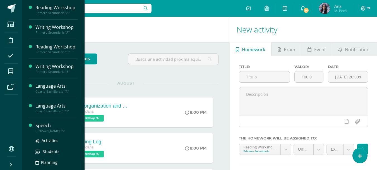
click at [43, 127] on div "Speech" at bounding box center [56, 125] width 42 height 6
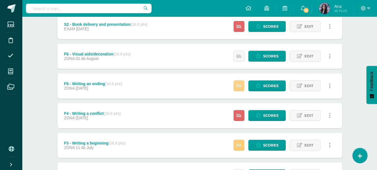
scroll to position [84, 0]
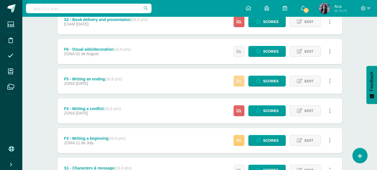
click at [240, 81] on icon at bounding box center [239, 80] width 5 height 5
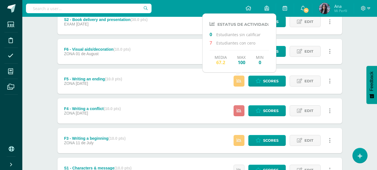
click at [240, 108] on icon at bounding box center [239, 110] width 5 height 5
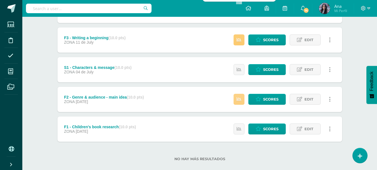
scroll to position [193, 0]
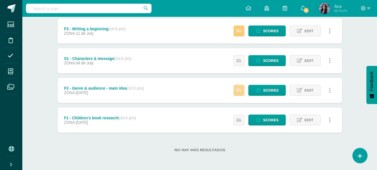
click at [242, 90] on link at bounding box center [239, 90] width 11 height 11
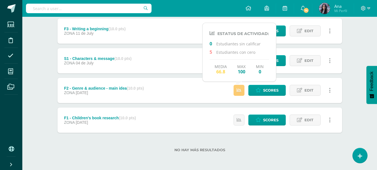
click at [227, 140] on div "No hay más resultados" at bounding box center [200, 145] width 285 height 26
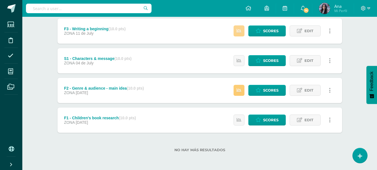
click at [238, 32] on icon at bounding box center [239, 30] width 5 height 5
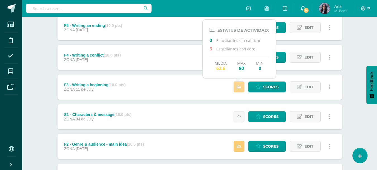
scroll to position [109, 0]
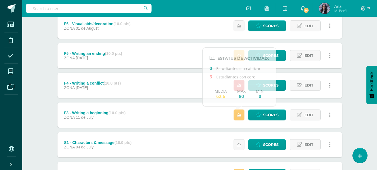
click at [350, 95] on div "Unidad 3 Unidad 1 Unidad 2 Unidad 3 Unit summary Download as HTML Download as P…" at bounding box center [199, 99] width 307 height 307
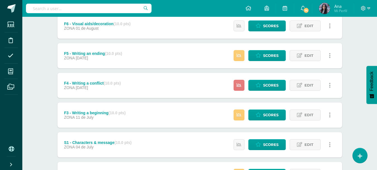
click at [238, 87] on icon at bounding box center [239, 85] width 5 height 5
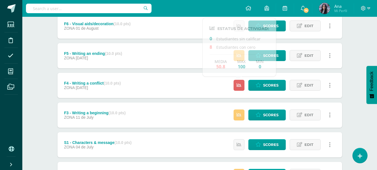
click at [47, 63] on div "Unidad 3 Unidad 1 Unidad 2 Unidad 3 Unit summary Download as HTML Download as P…" at bounding box center [199, 99] width 307 height 307
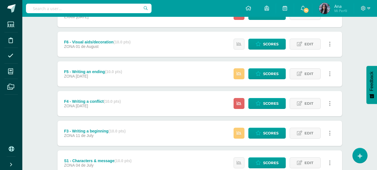
scroll to position [81, 0]
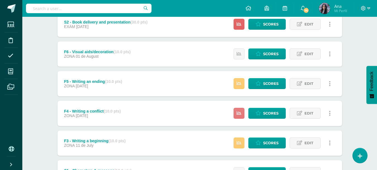
click at [242, 113] on link at bounding box center [239, 113] width 11 height 11
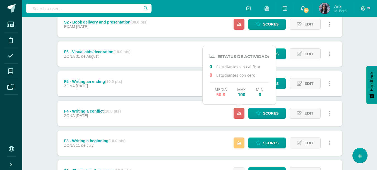
click at [348, 100] on div "Unidad 3 Unidad 1 Unidad 2 Unidad 3 Unit summary Download as HTML Download as P…" at bounding box center [199, 127] width 307 height 307
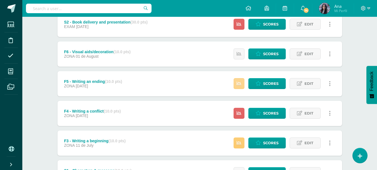
click at [237, 82] on icon at bounding box center [239, 83] width 5 height 5
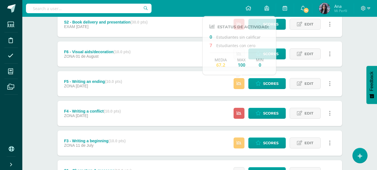
click at [354, 75] on div "Speech Quinto Bachillerato "B" Herramientas Detalle de asistencias Activity Anu…" at bounding box center [199, 108] width 355 height 346
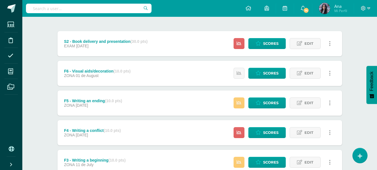
scroll to position [53, 0]
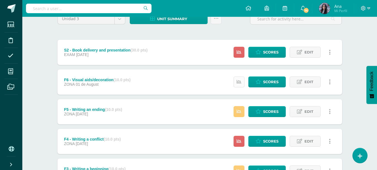
click at [238, 79] on icon at bounding box center [239, 81] width 5 height 5
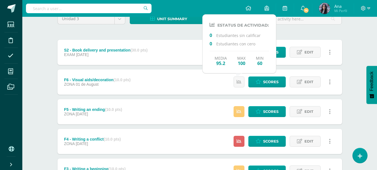
click at [346, 81] on div "Unidad 3 Unidad 1 Unidad 2 Unidad 3 Unit summary Download as HTML Download as P…" at bounding box center [199, 155] width 307 height 307
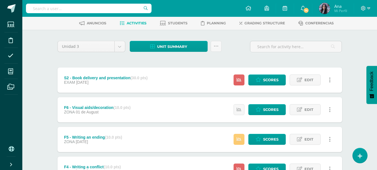
scroll to position [25, 0]
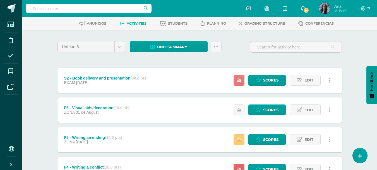
click at [244, 80] on link at bounding box center [239, 80] width 11 height 11
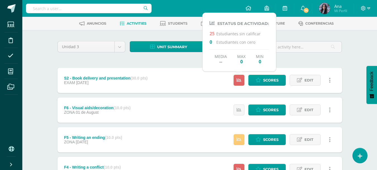
click at [194, 80] on div "S2 - Book delivery and presentation (30.0 pts) EXAM 08 de August Scores Edit Oc…" at bounding box center [200, 80] width 285 height 25
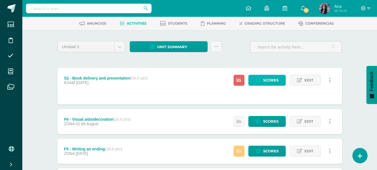
click at [274, 83] on span "Scores" at bounding box center [270, 80] width 15 height 10
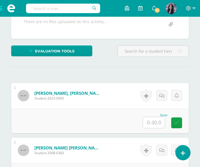
scroll to position [177, 0]
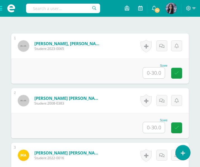
click at [147, 73] on input "text" at bounding box center [154, 73] width 22 height 11
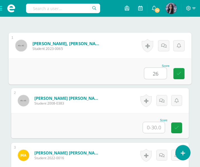
type input "26"
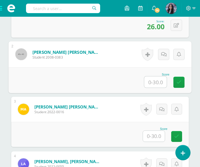
scroll to position [233, 0]
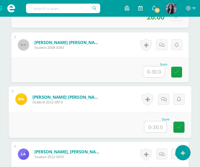
click at [159, 123] on input "text" at bounding box center [155, 126] width 22 height 11
type input "24"
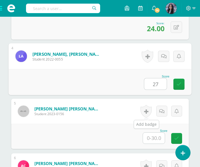
type input "27"
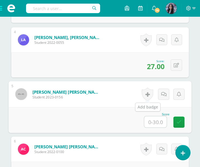
scroll to position [352, 0]
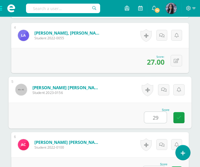
type input "29"
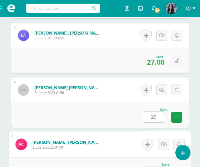
scroll to position [362, 0]
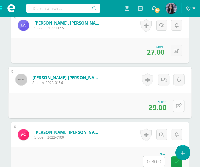
click at [176, 105] on icon at bounding box center [179, 106] width 6 height 5
click at [162, 108] on icon at bounding box center [163, 107] width 5 height 5
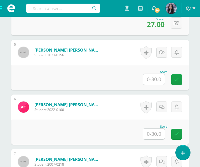
scroll to position [390, 0]
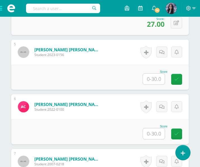
click at [157, 128] on div "Score" at bounding box center [154, 126] width 25 height 3
click at [158, 132] on input "text" at bounding box center [154, 133] width 22 height 11
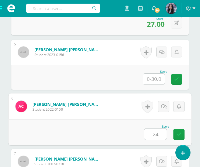
type input "24"
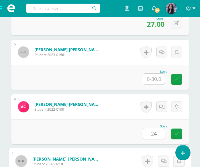
scroll to position [495, 0]
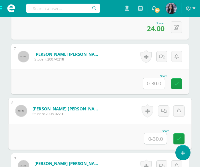
click at [155, 136] on input "text" at bounding box center [155, 138] width 22 height 11
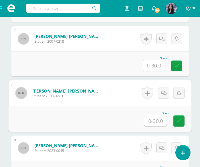
scroll to position [523, 0]
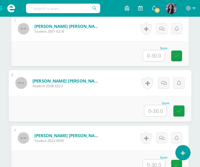
click at [161, 58] on input "text" at bounding box center [154, 55] width 22 height 11
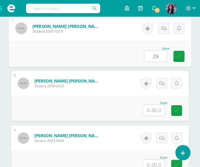
type input "29"
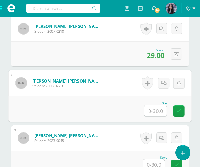
click at [156, 109] on input "text" at bounding box center [155, 110] width 22 height 11
type input "26"
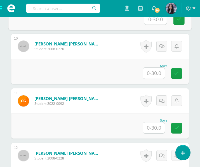
scroll to position [694, 0]
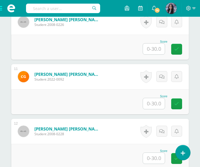
click at [155, 101] on input "text" at bounding box center [154, 103] width 22 height 11
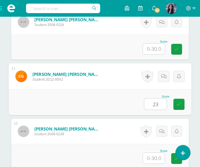
type input "23"
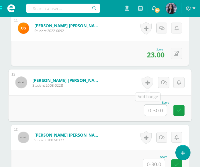
scroll to position [750, 0]
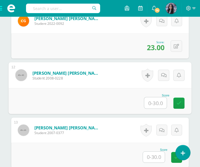
click at [161, 107] on input "text" at bounding box center [155, 102] width 22 height 11
type input "30"
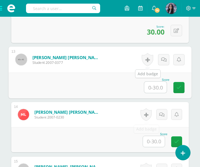
scroll to position [834, 0]
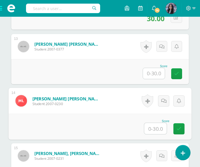
click at [152, 128] on input "text" at bounding box center [155, 128] width 22 height 11
type input "29"
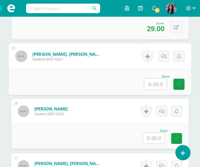
scroll to position [961, 0]
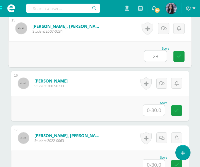
type input "23"
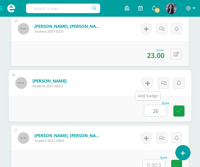
type input "26"
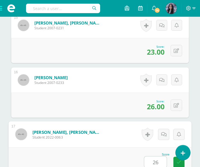
type input "26"
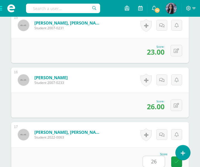
scroll to position [1097, 0]
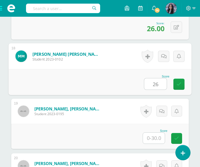
type input "26"
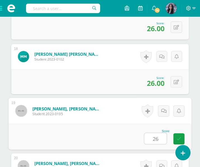
type input "26"
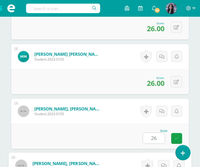
scroll to position [1207, 0]
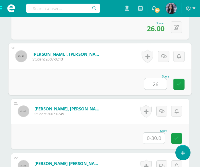
type input "26"
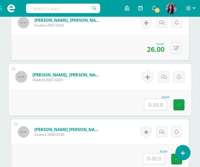
scroll to position [1241, 0]
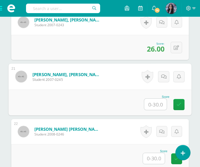
click at [154, 103] on input "text" at bounding box center [155, 104] width 22 height 11
type input "24"
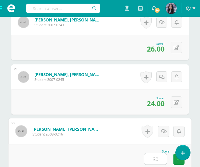
type input "30"
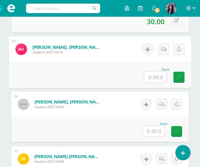
scroll to position [1382, 0]
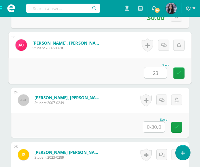
type input "23"
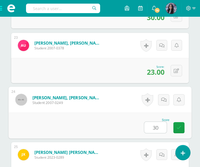
type input "30"
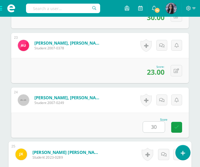
scroll to position [1471, 0]
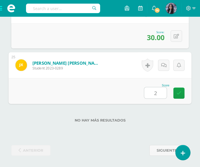
type input "26"
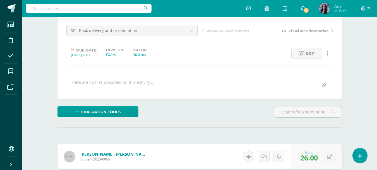
scroll to position [0, 0]
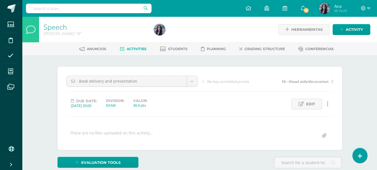
click at [59, 28] on link "Speech" at bounding box center [55, 26] width 23 height 9
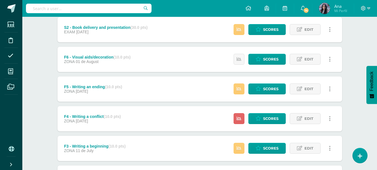
scroll to position [84, 0]
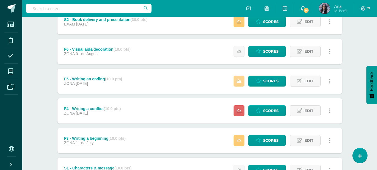
click at [238, 83] on link at bounding box center [239, 80] width 11 height 11
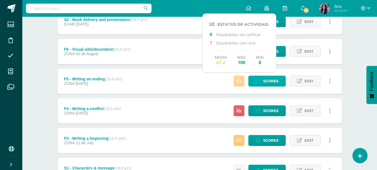
scroll to position [56, 0]
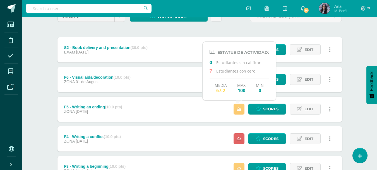
click at [348, 94] on div "Unidad 3 Unidad 1 Unidad 2 Unidad 3 Unit summary Download as HTML Download as P…" at bounding box center [199, 152] width 307 height 307
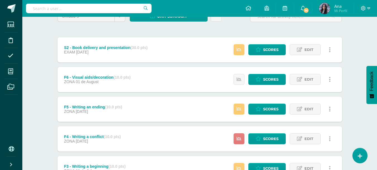
click at [244, 137] on link at bounding box center [239, 138] width 11 height 11
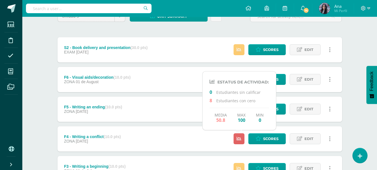
click at [356, 114] on div "Speech Quinto Bachillerato "B" Herramientas Detalle de asistencias Activity Anu…" at bounding box center [199, 134] width 355 height 346
